Goal: Task Accomplishment & Management: Complete application form

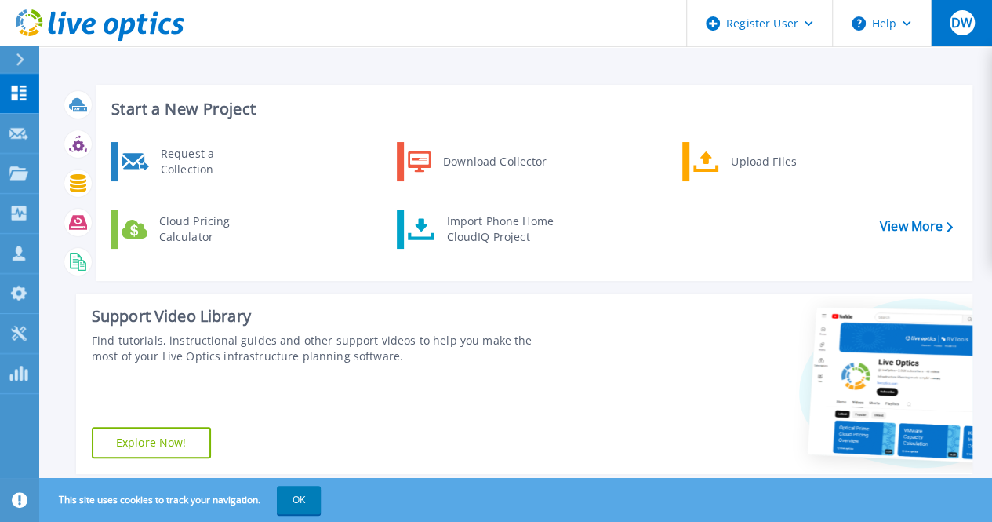
click at [959, 26] on span "DW" at bounding box center [961, 22] width 21 height 13
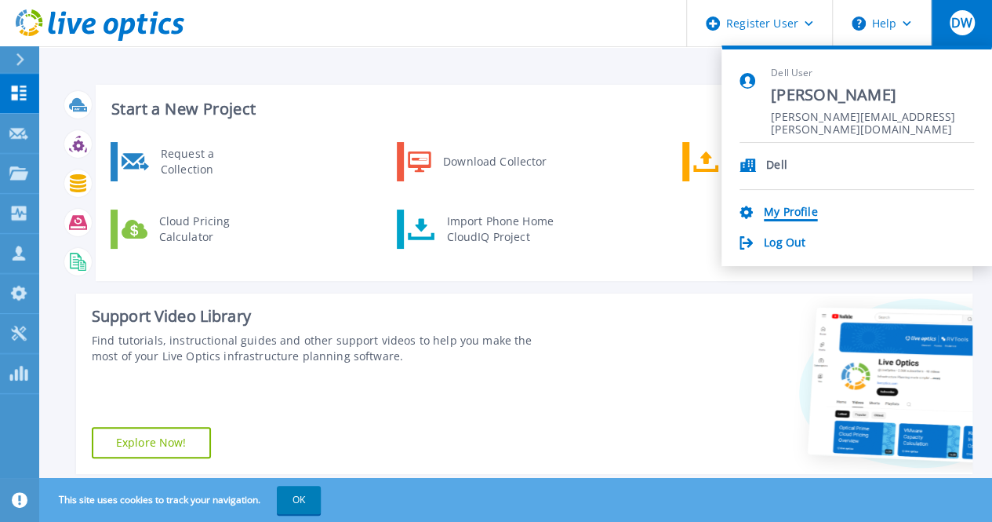
click at [797, 207] on link "My Profile" at bounding box center [790, 213] width 53 height 15
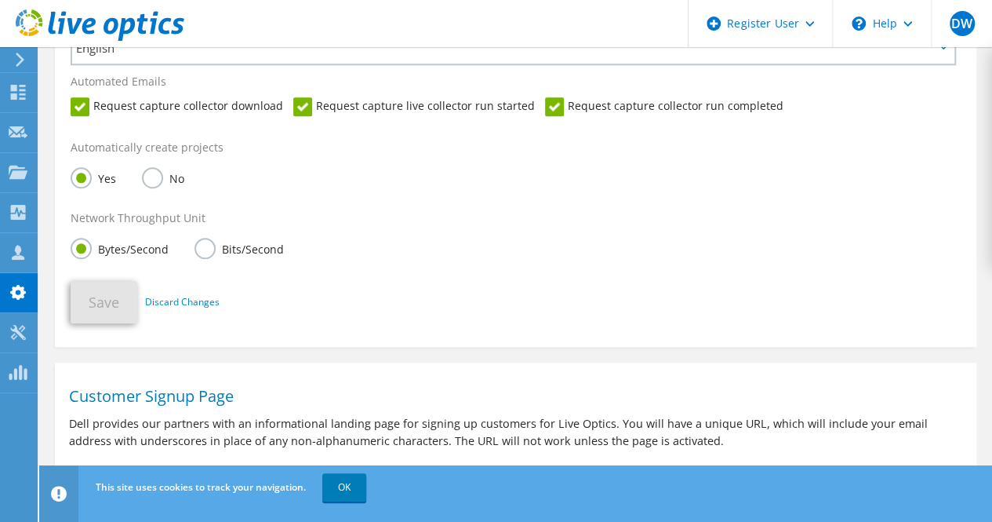
scroll to position [679, 0]
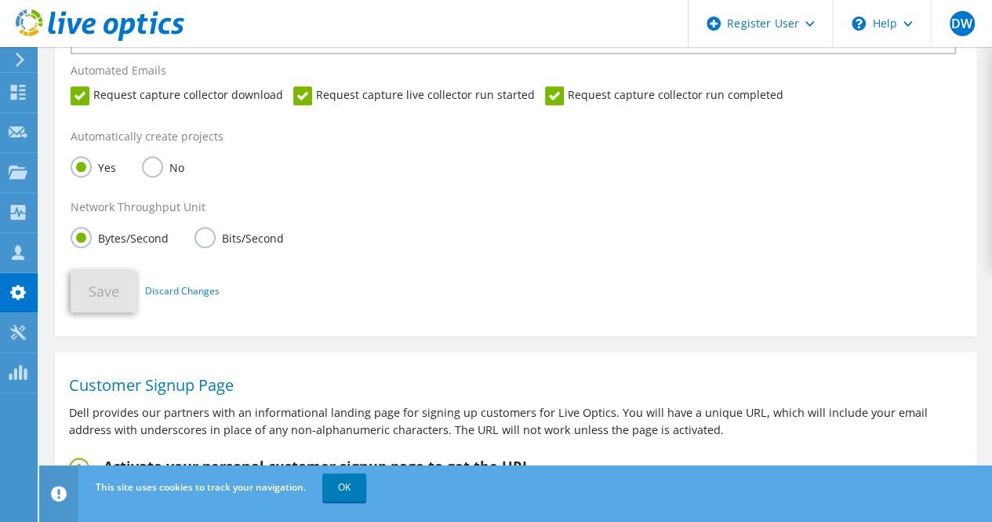
click at [300, 98] on label "Request capture live collector run started" at bounding box center [414, 95] width 242 height 19
click at [0, 0] on input "Request capture live collector run started" at bounding box center [0, 0] width 0 height 0
click at [104, 293] on button "Save" at bounding box center [104, 291] width 67 height 42
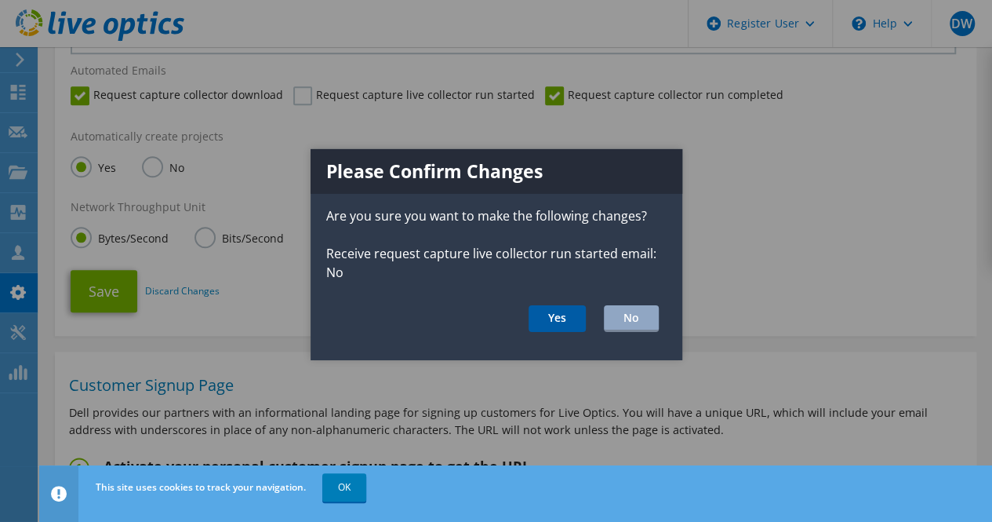
click at [561, 315] on button "Yes" at bounding box center [557, 318] width 57 height 27
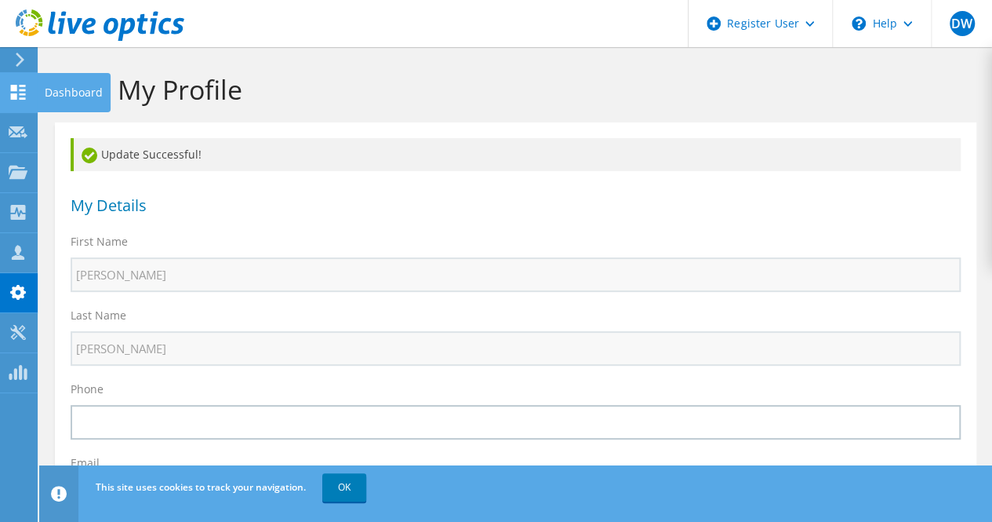
click at [20, 95] on icon at bounding box center [18, 92] width 19 height 15
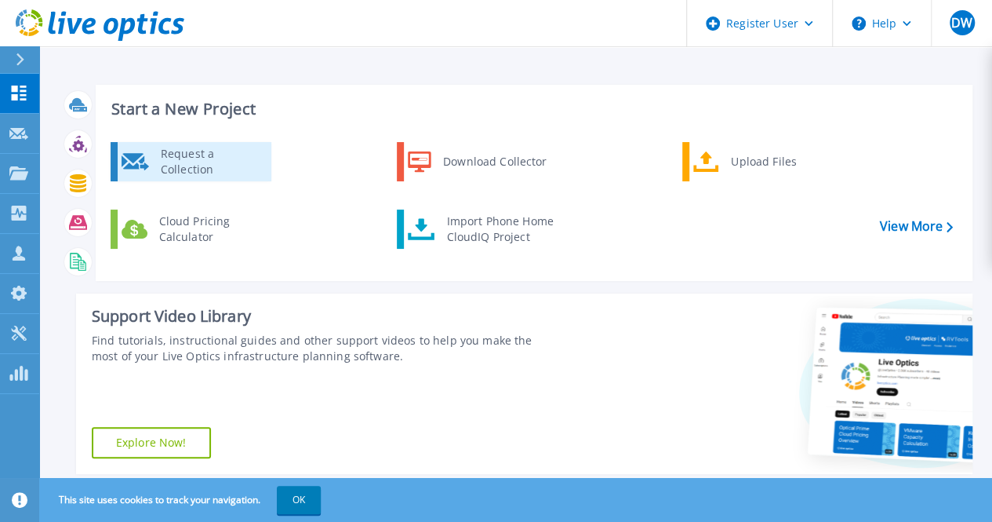
click at [203, 164] on div "Request a Collection" at bounding box center [210, 161] width 115 height 31
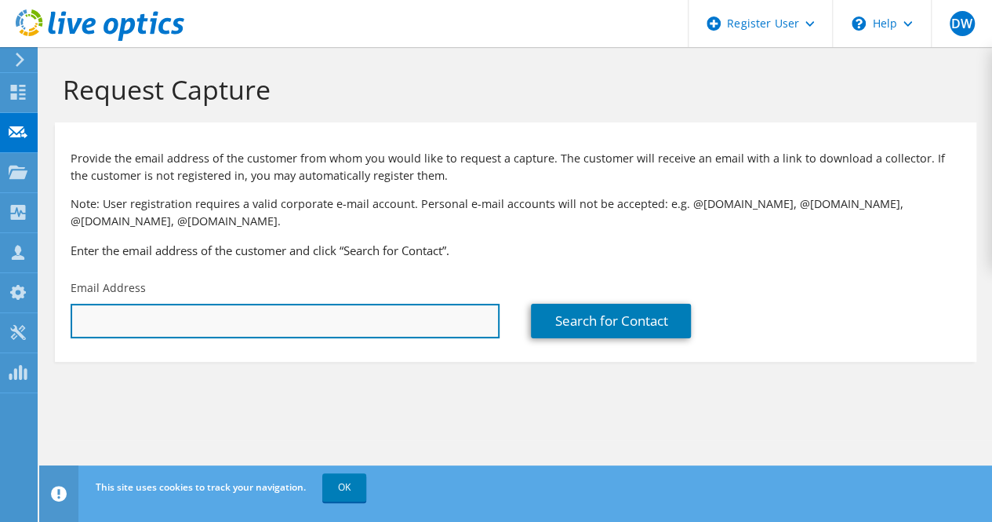
click at [384, 322] on input "text" at bounding box center [285, 321] width 429 height 35
click at [318, 321] on input "Scott.freeman" at bounding box center [285, 321] width 429 height 35
paste input "scott.freeman1@walgreens.com"
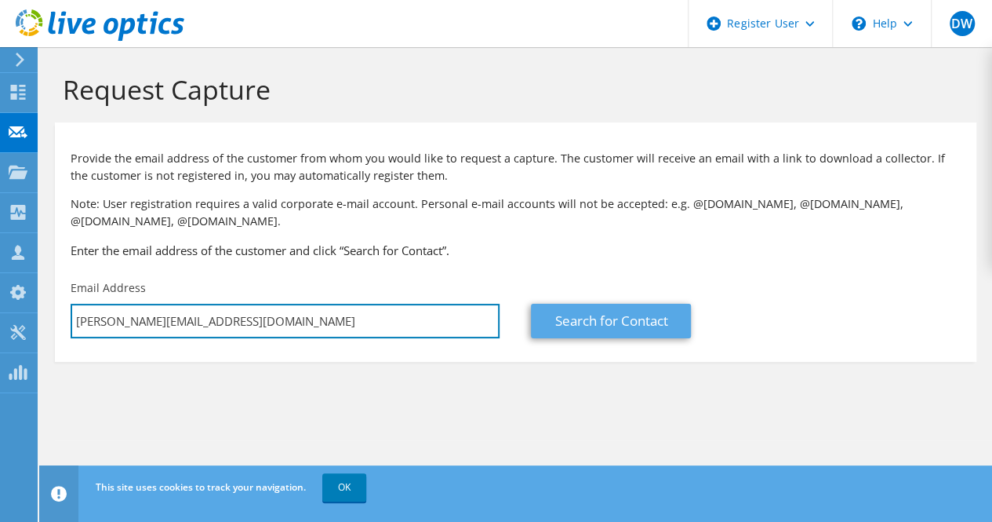
type input "scott.freeman1@walgreens.com"
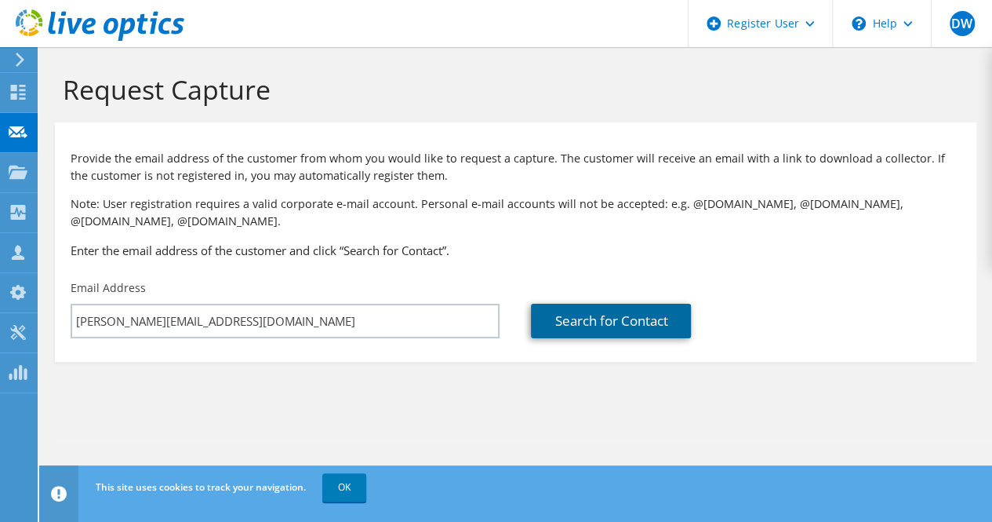
click at [604, 318] on link "Search for Contact" at bounding box center [611, 321] width 160 height 35
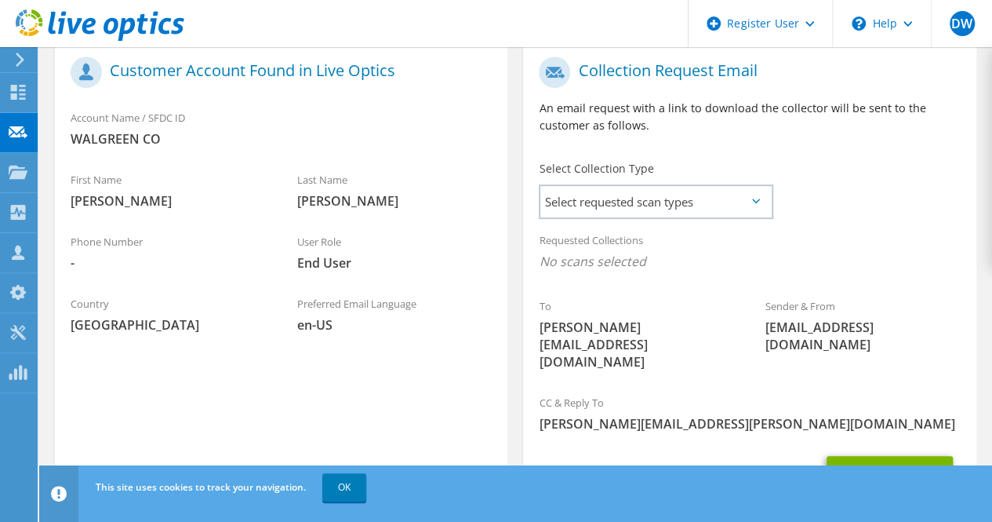
scroll to position [345, 0]
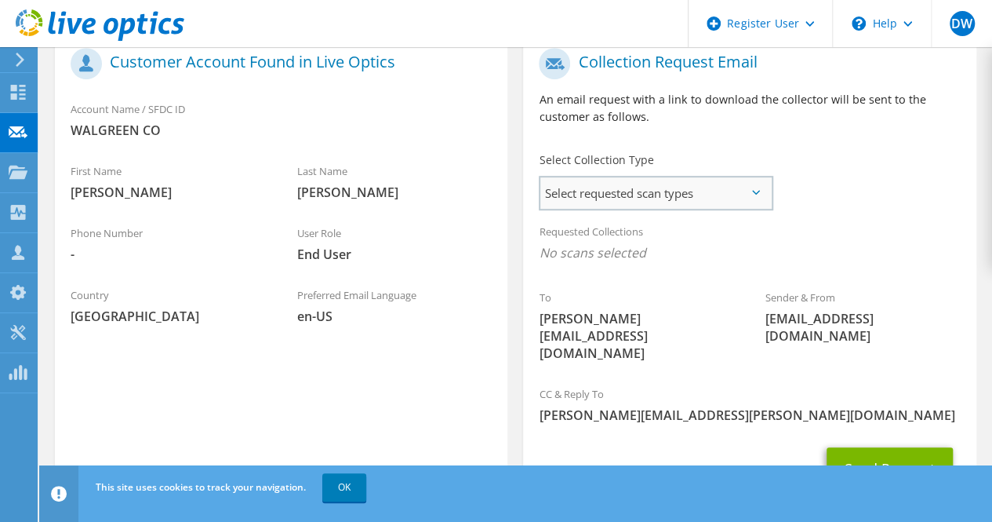
click at [733, 194] on span "Select requested scan types" at bounding box center [655, 192] width 231 height 31
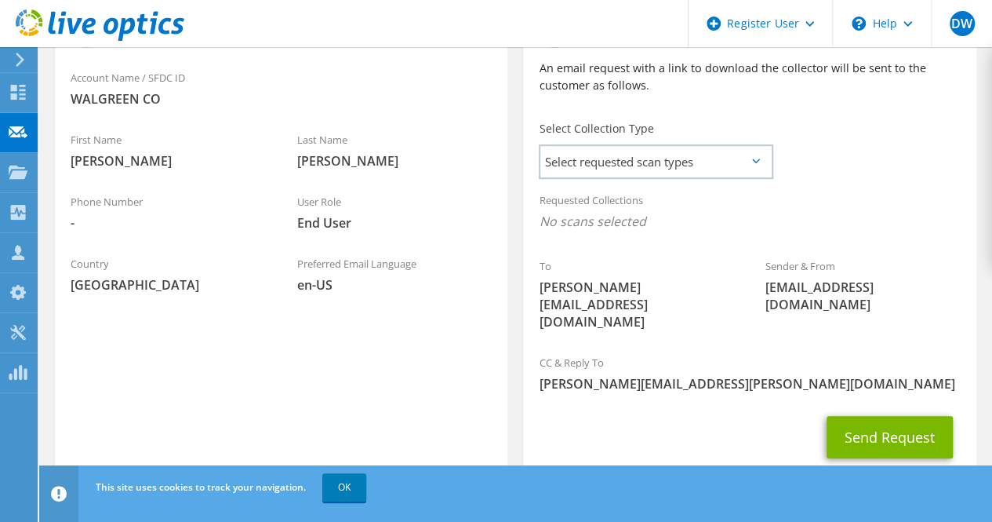
scroll to position [389, 0]
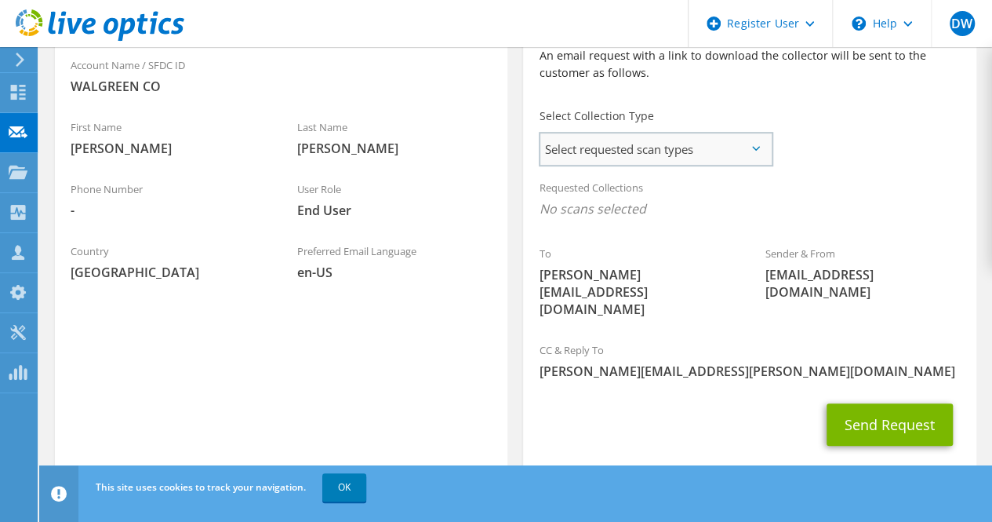
click at [762, 158] on span "Select requested scan types" at bounding box center [655, 148] width 231 height 31
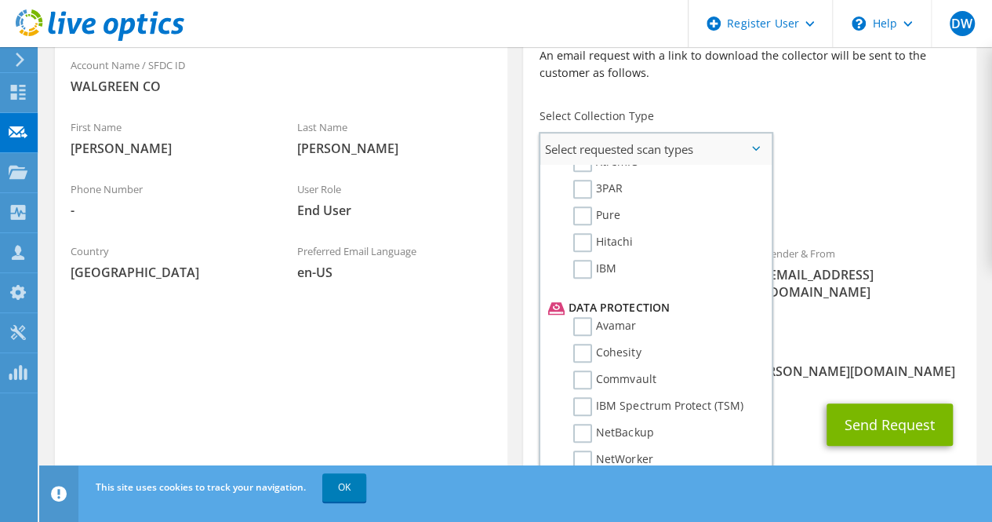
scroll to position [693, 0]
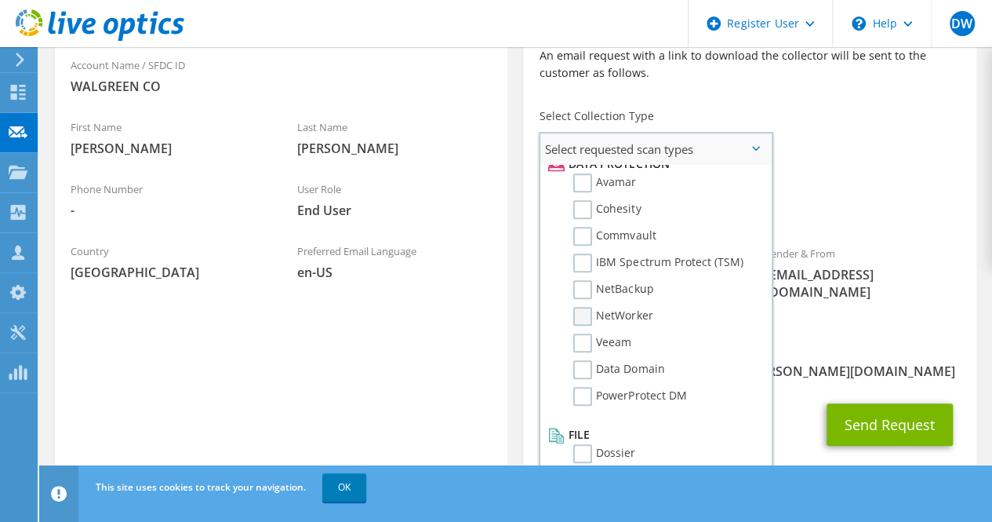
click at [609, 313] on label "NetWorker" at bounding box center [612, 316] width 79 height 19
click at [0, 0] on input "NetWorker" at bounding box center [0, 0] width 0 height 0
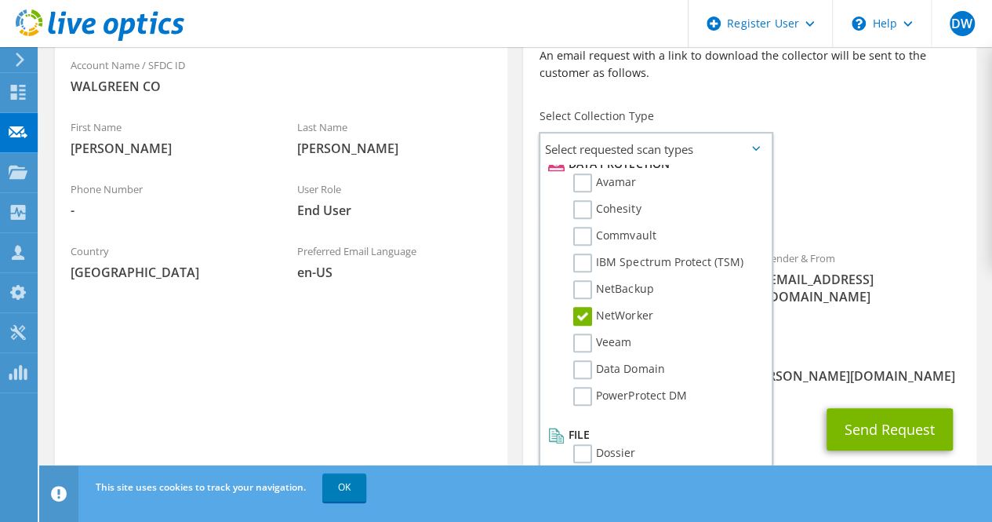
click at [813, 338] on div "CC & Reply To doug.wilkes@dell.com" at bounding box center [749, 365] width 453 height 54
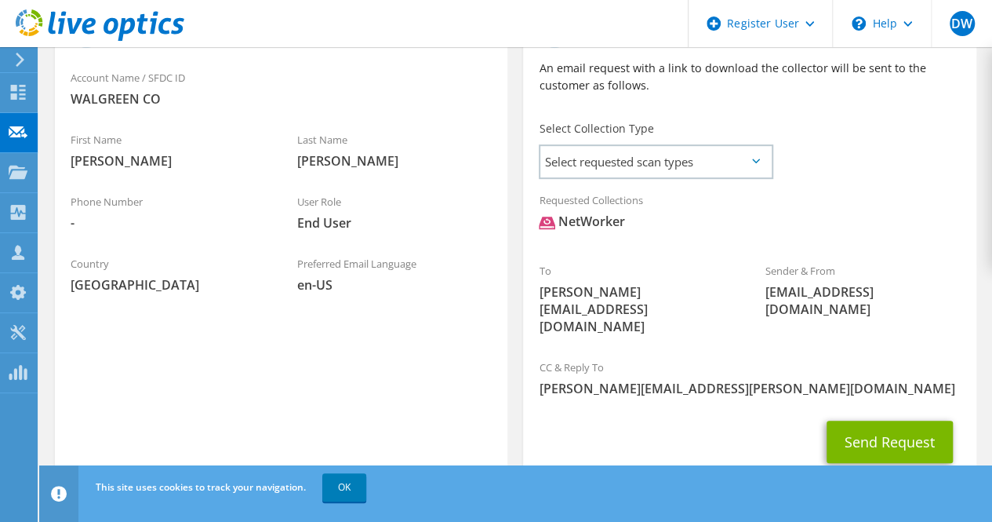
scroll to position [394, 0]
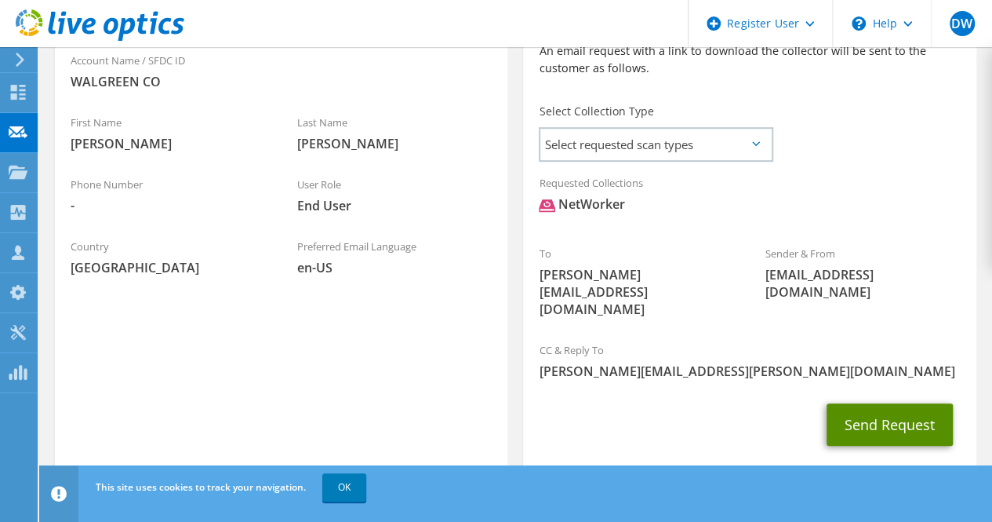
click at [883, 403] on button "Send Request" at bounding box center [890, 424] width 126 height 42
